Goal: Navigation & Orientation: Find specific page/section

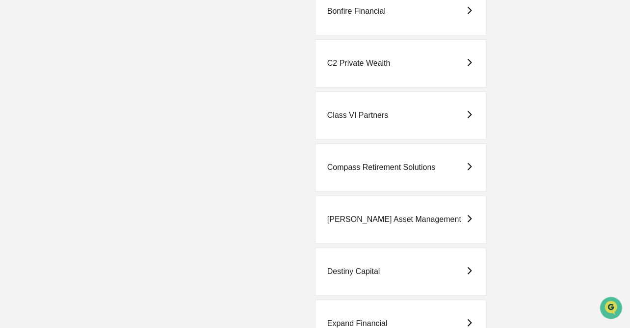
scroll to position [326, 0]
click at [400, 165] on div "Compass Retirement Solutions" at bounding box center [381, 166] width 108 height 9
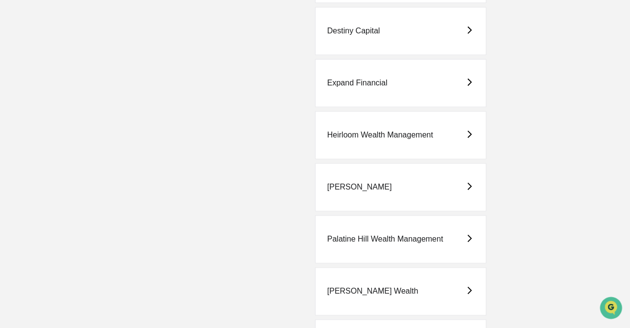
scroll to position [567, 0]
click at [397, 235] on div "Palatine Hill Wealth Management" at bounding box center [385, 238] width 116 height 9
